Goal: Transaction & Acquisition: Purchase product/service

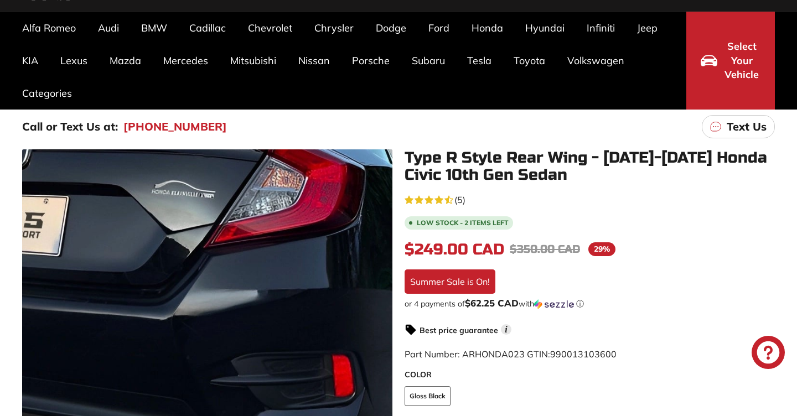
scroll to position [96, 0]
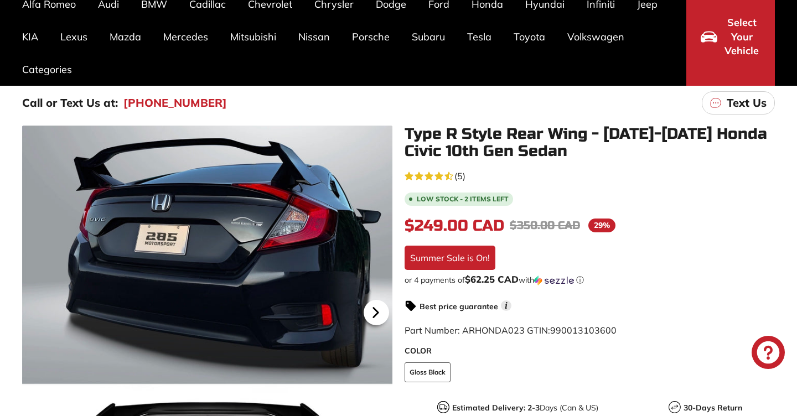
click at [378, 322] on icon at bounding box center [375, 312] width 25 height 25
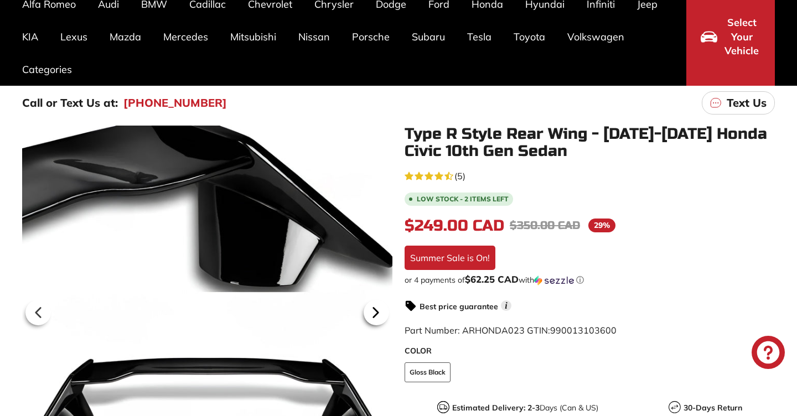
click at [378, 322] on icon at bounding box center [375, 312] width 25 height 25
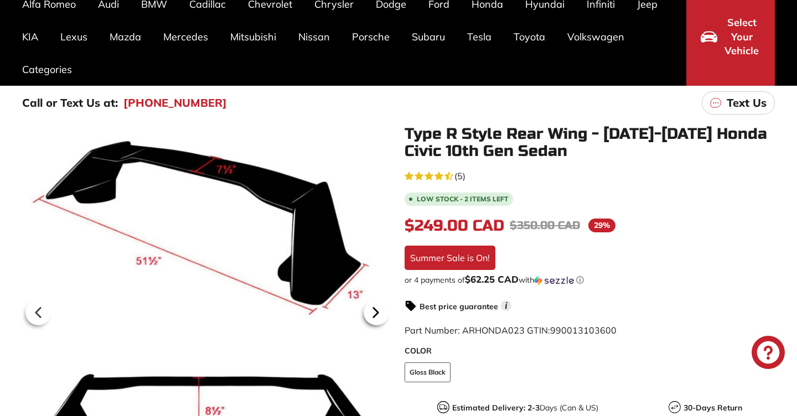
click at [378, 322] on icon at bounding box center [375, 312] width 25 height 25
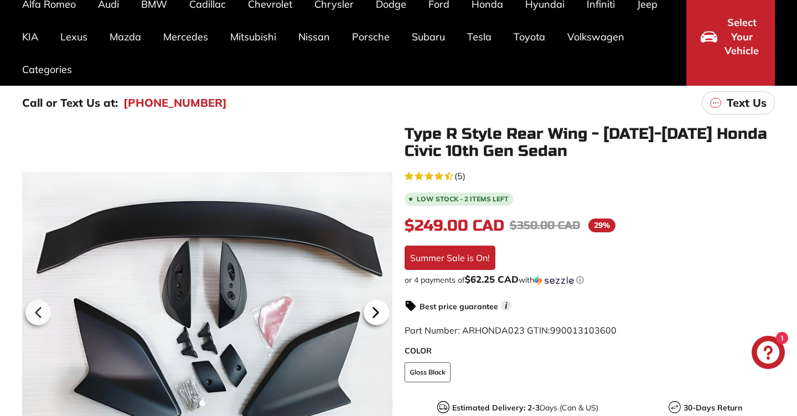
click at [378, 322] on icon at bounding box center [375, 312] width 25 height 25
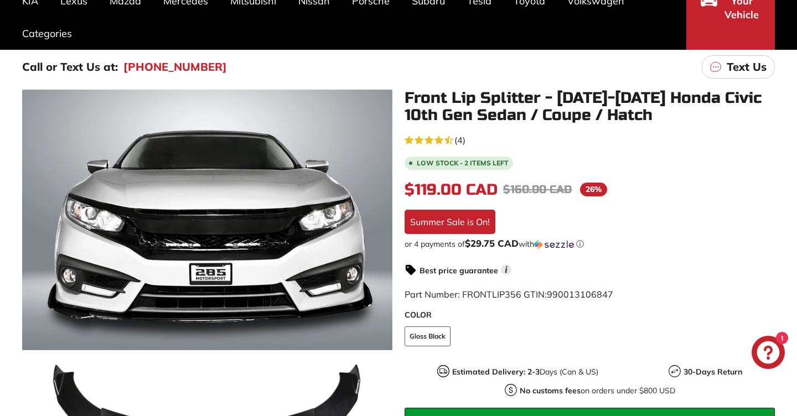
scroll to position [135, 0]
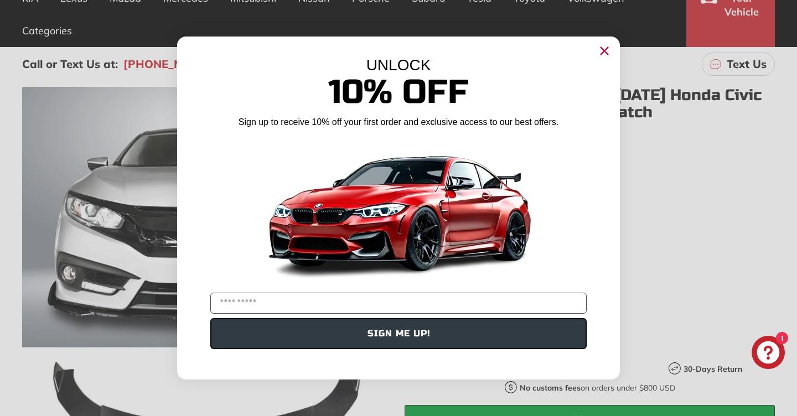
click at [607, 43] on circle "Close dialog" at bounding box center [604, 51] width 17 height 17
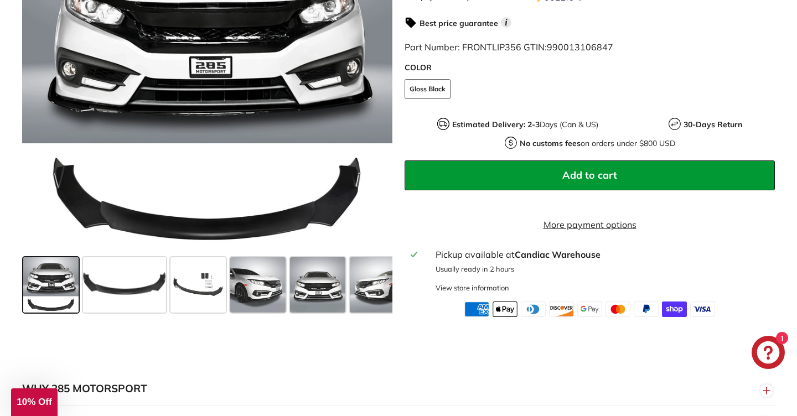
scroll to position [403, 0]
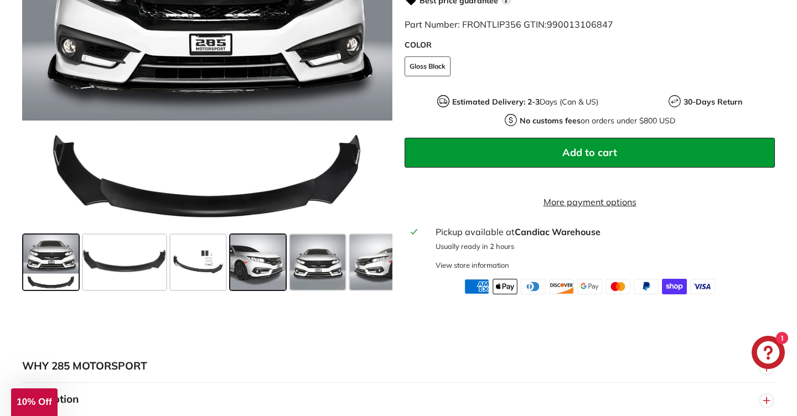
click at [259, 274] on span at bounding box center [257, 262] width 55 height 55
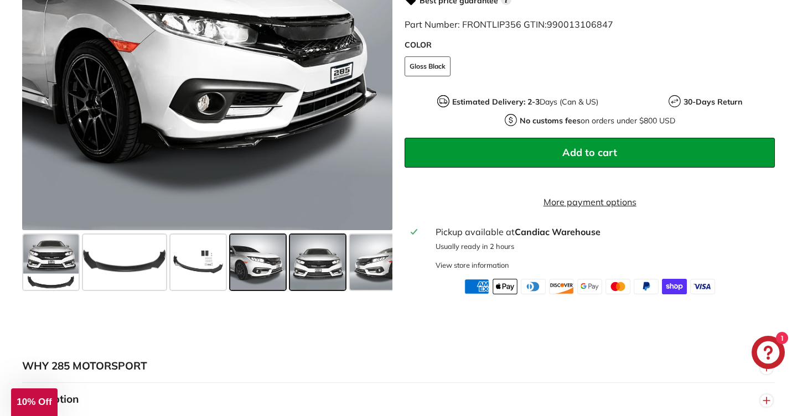
click at [304, 277] on span at bounding box center [317, 262] width 55 height 55
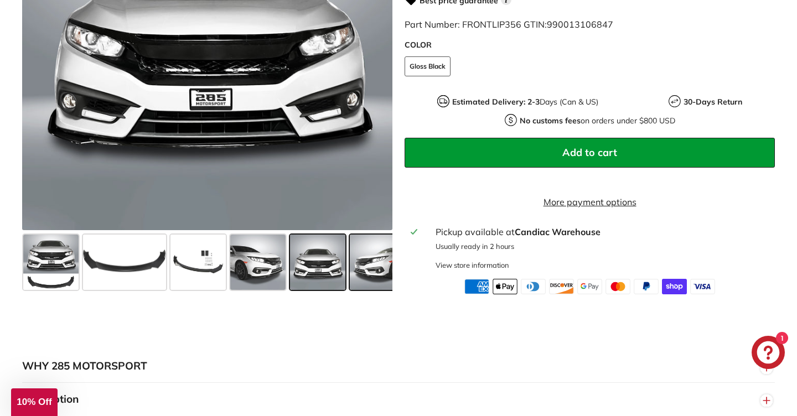
click at [369, 279] on span at bounding box center [377, 262] width 55 height 55
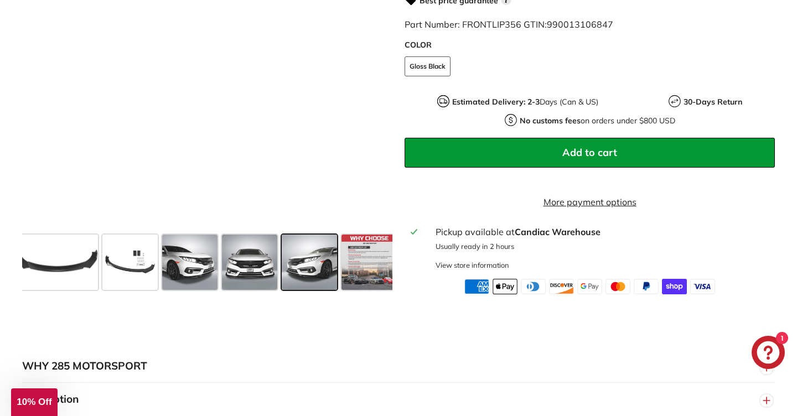
scroll to position [0, 75]
